Goal: Transaction & Acquisition: Register for event/course

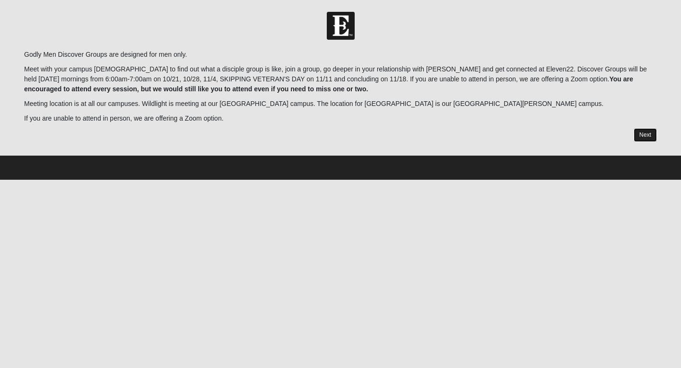
click at [654, 132] on link "Next" at bounding box center [645, 135] width 23 height 14
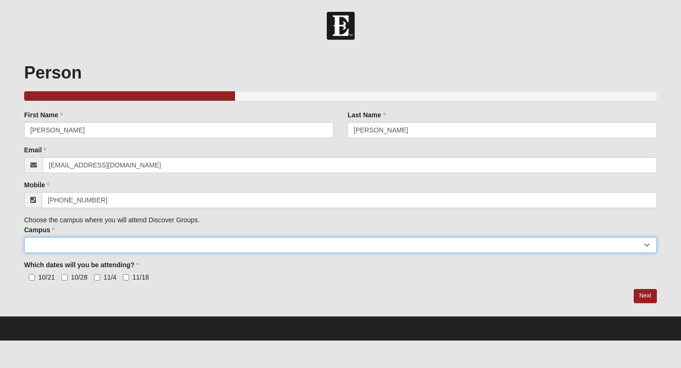
click at [386, 243] on select "[GEOGRAPHIC_DATA] [GEOGRAPHIC_DATA] (Coming Soon) Eleven22 Online [PERSON_NAME]…" at bounding box center [340, 245] width 633 height 16
select select "11"
click at [24, 237] on select "[GEOGRAPHIC_DATA] [GEOGRAPHIC_DATA] (Coming Soon) Eleven22 Online [PERSON_NAME]…" at bounding box center [340, 245] width 633 height 16
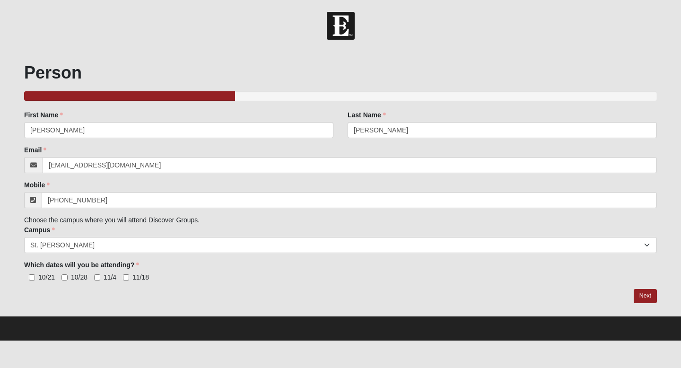
click at [70, 276] on label "10/28" at bounding box center [74, 276] width 26 height 9
click at [68, 276] on input "10/28" at bounding box center [64, 277] width 6 height 6
checkbox input "true"
click at [100, 277] on label "11/4" at bounding box center [105, 276] width 22 height 9
click at [100, 277] on input "11/4" at bounding box center [97, 277] width 6 height 6
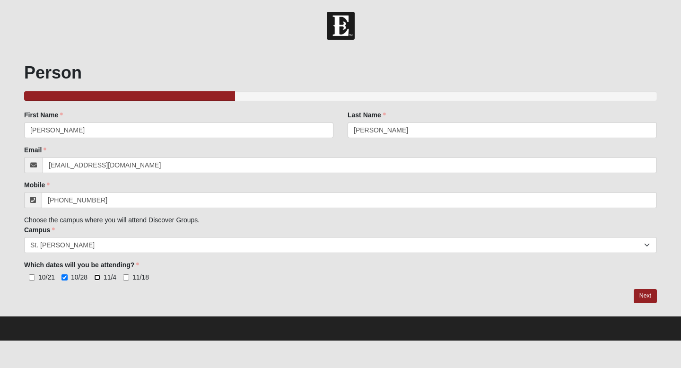
checkbox input "true"
click at [127, 278] on input "11/18" at bounding box center [126, 277] width 6 height 6
checkbox input "true"
click at [648, 297] on link "Next" at bounding box center [645, 296] width 23 height 14
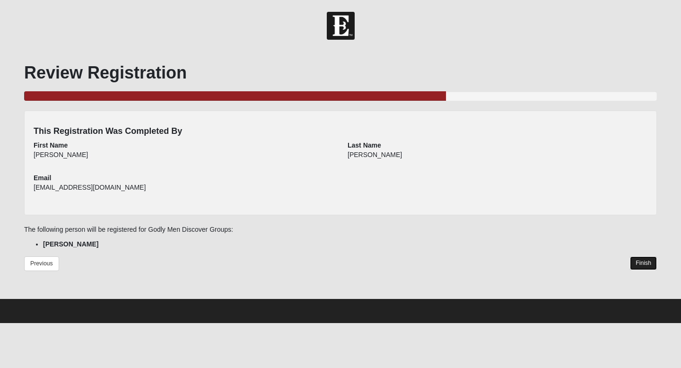
click at [648, 268] on link "Finish" at bounding box center [643, 263] width 27 height 14
